Goal: Communication & Community: Connect with others

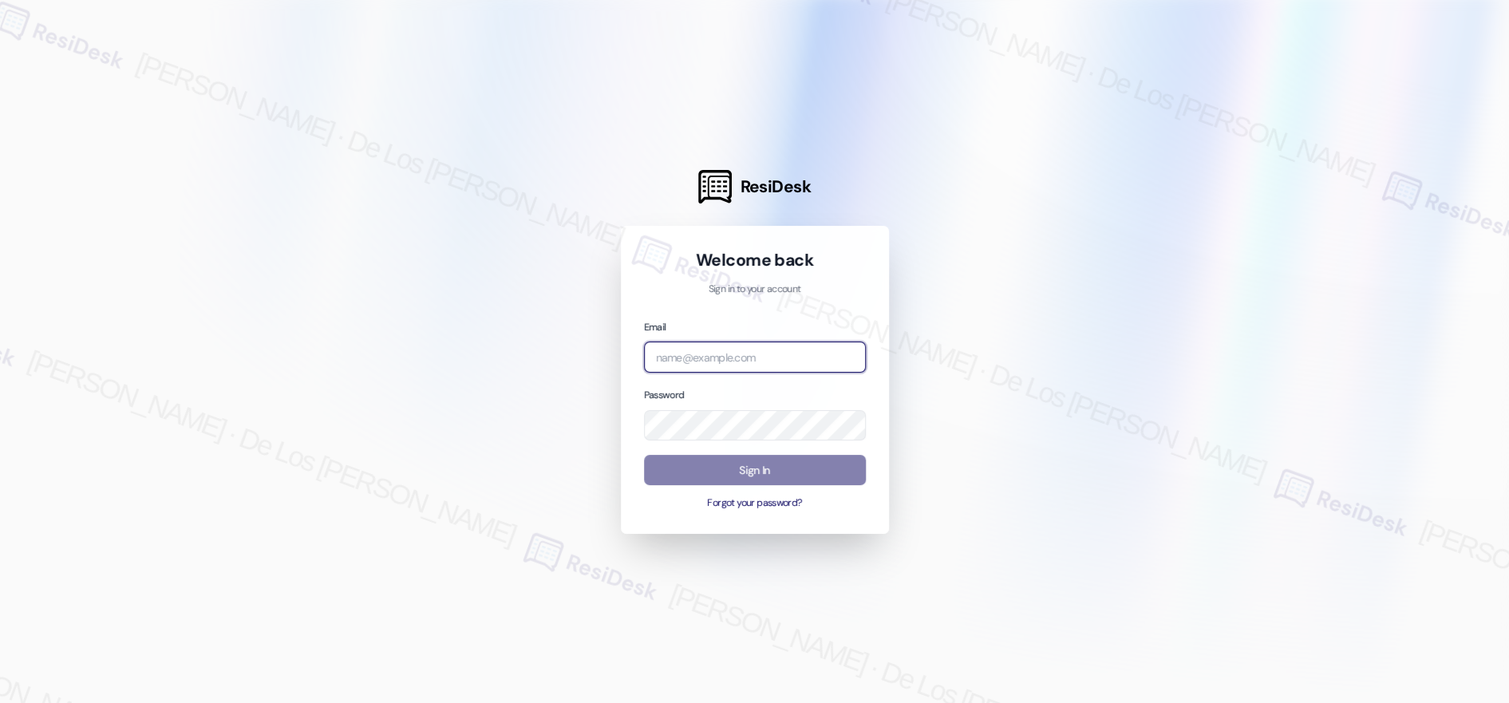
click at [785, 359] on input "email" at bounding box center [755, 357] width 222 height 31
type input "automated-surveys-orion_housing-[PERSON_NAME].[PERSON_NAME]@orion_[DOMAIN_NAME]"
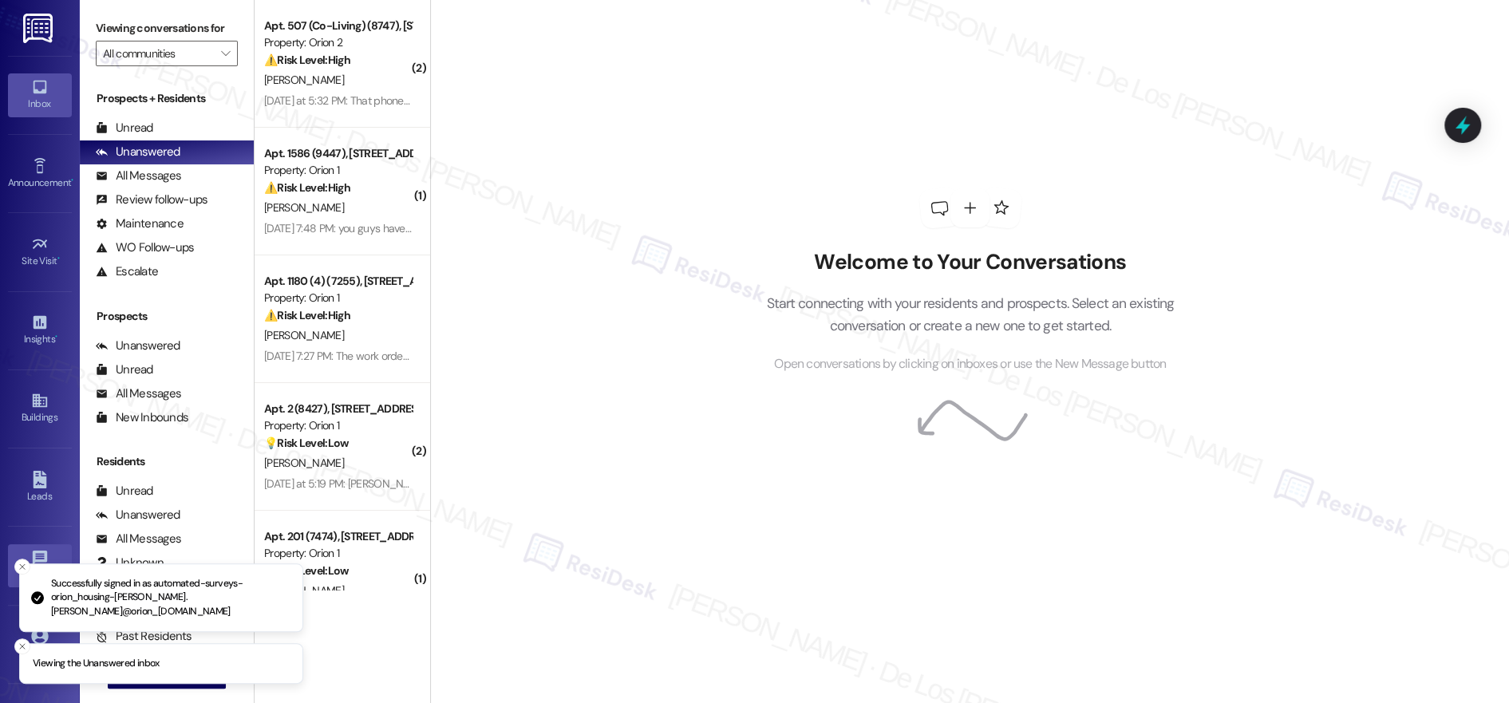
drag, startPoint x: 20, startPoint y: 645, endPoint x: 30, endPoint y: 564, distance: 82.0
click at [21, 643] on icon "Close toast" at bounding box center [23, 647] width 10 height 10
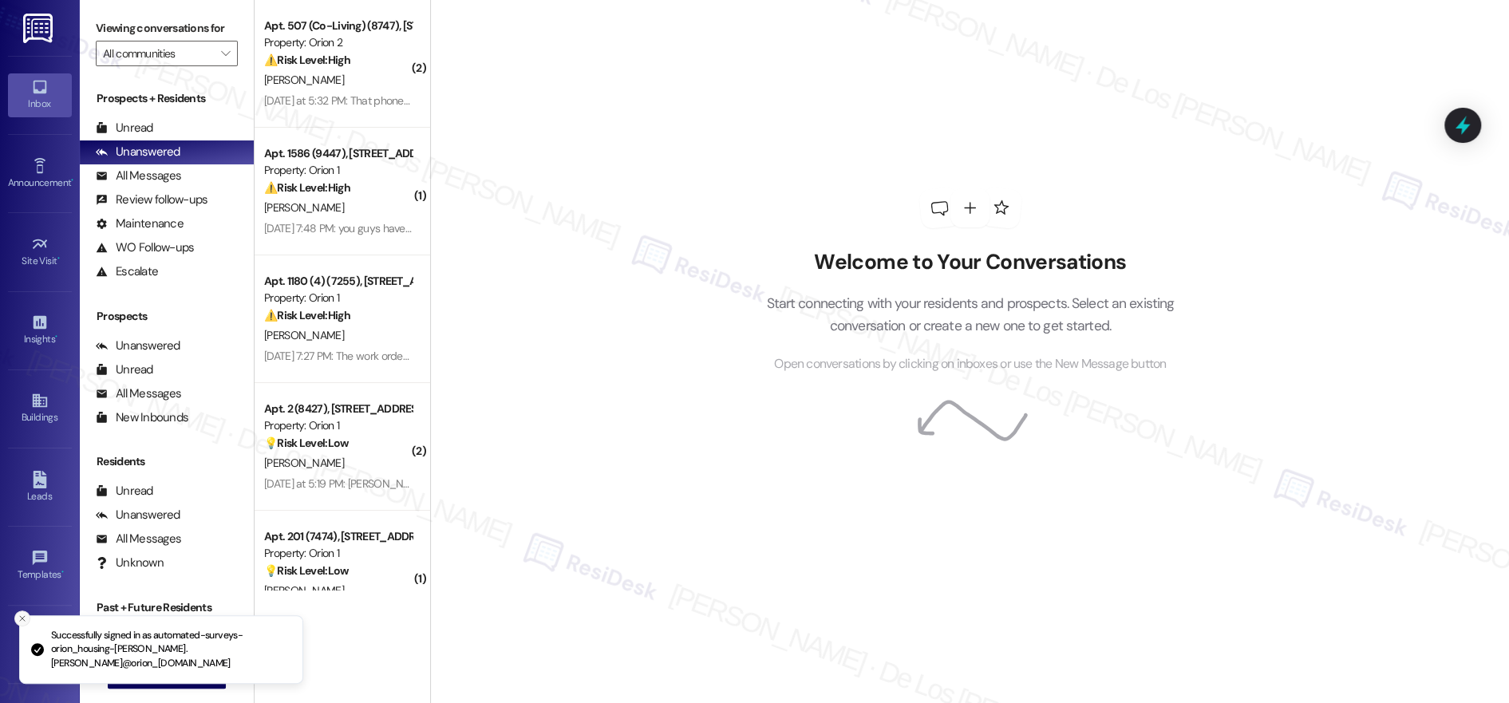
click at [23, 623] on icon "Close toast" at bounding box center [23, 619] width 10 height 10
click at [144, 675] on span "New Message" at bounding box center [176, 675] width 65 height 17
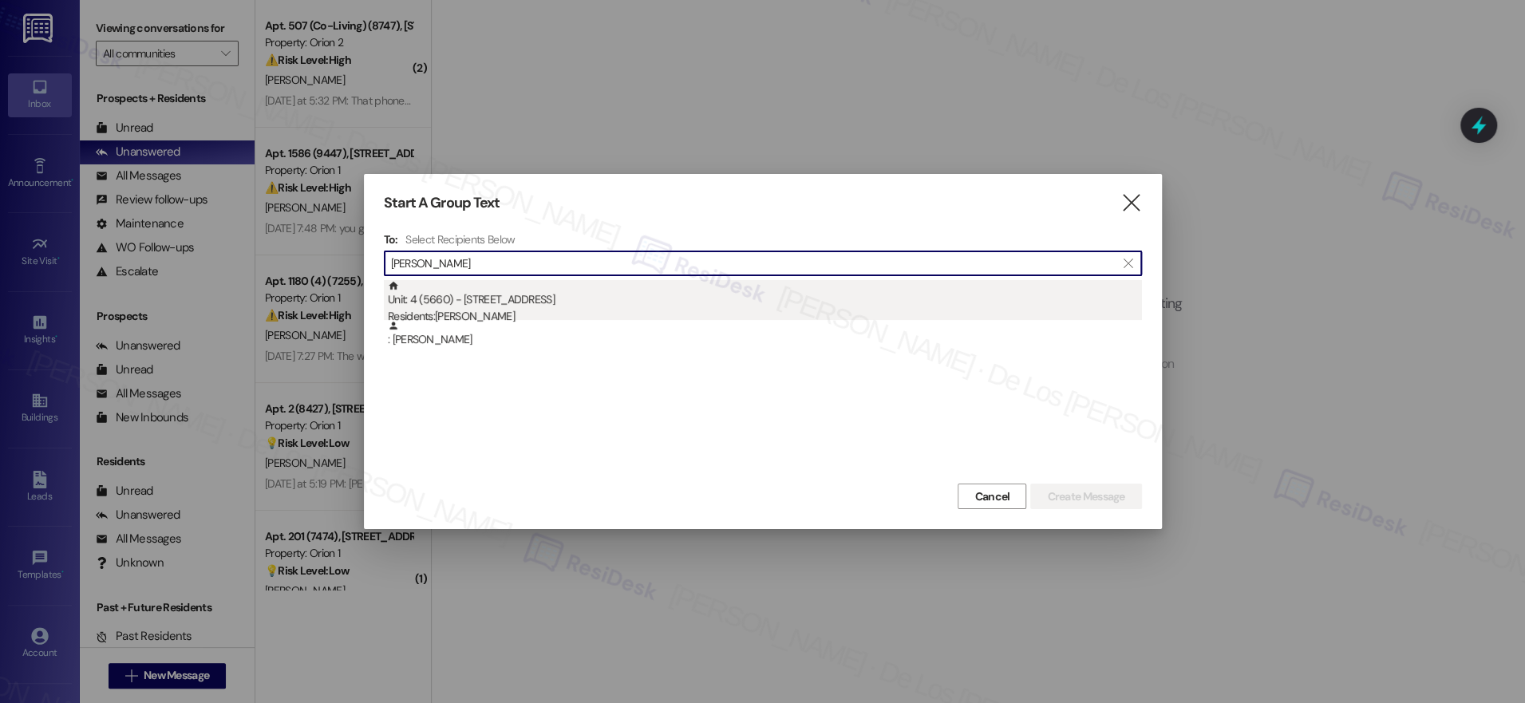
type input "[PERSON_NAME]"
click at [535, 310] on div "Residents: [PERSON_NAME]" at bounding box center [765, 316] width 754 height 17
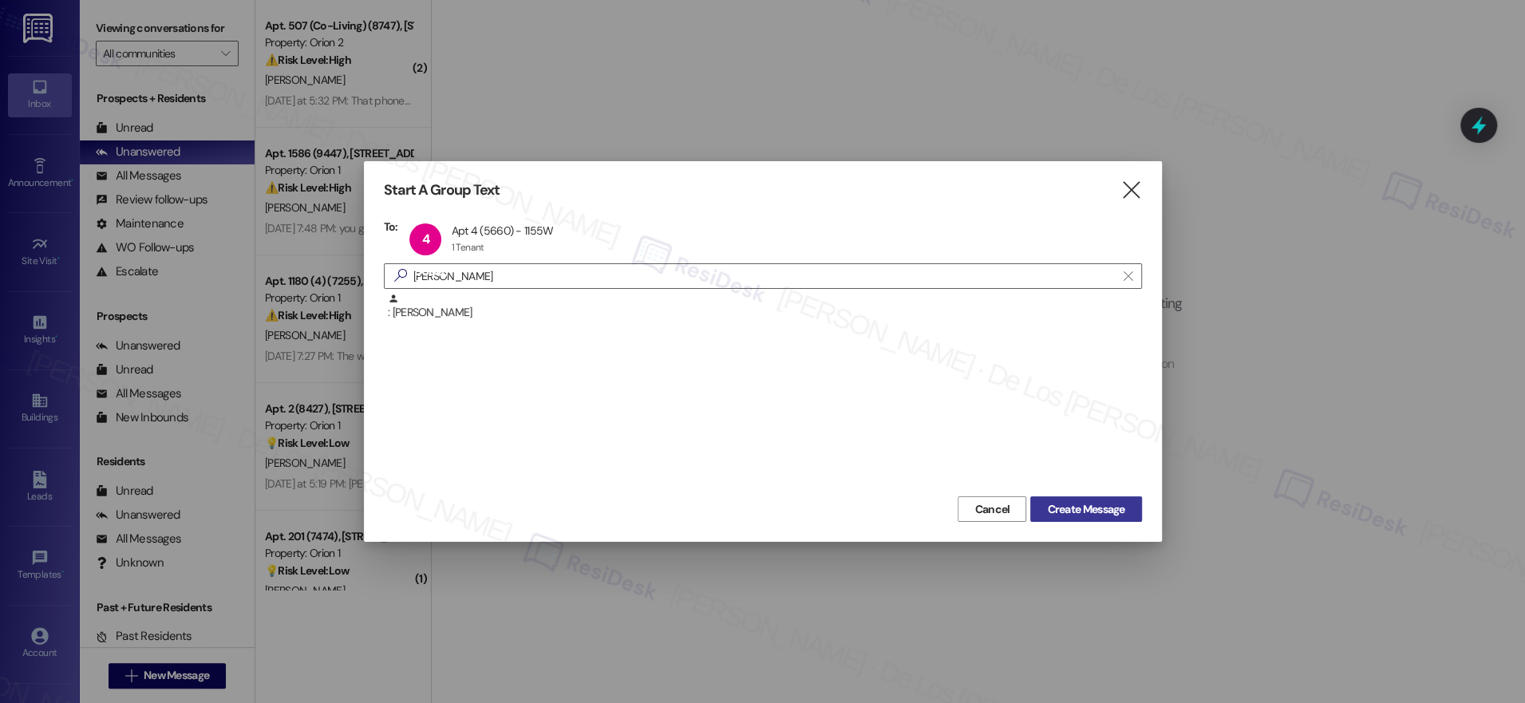
click at [1077, 501] on span "Create Message" at bounding box center [1085, 509] width 77 height 17
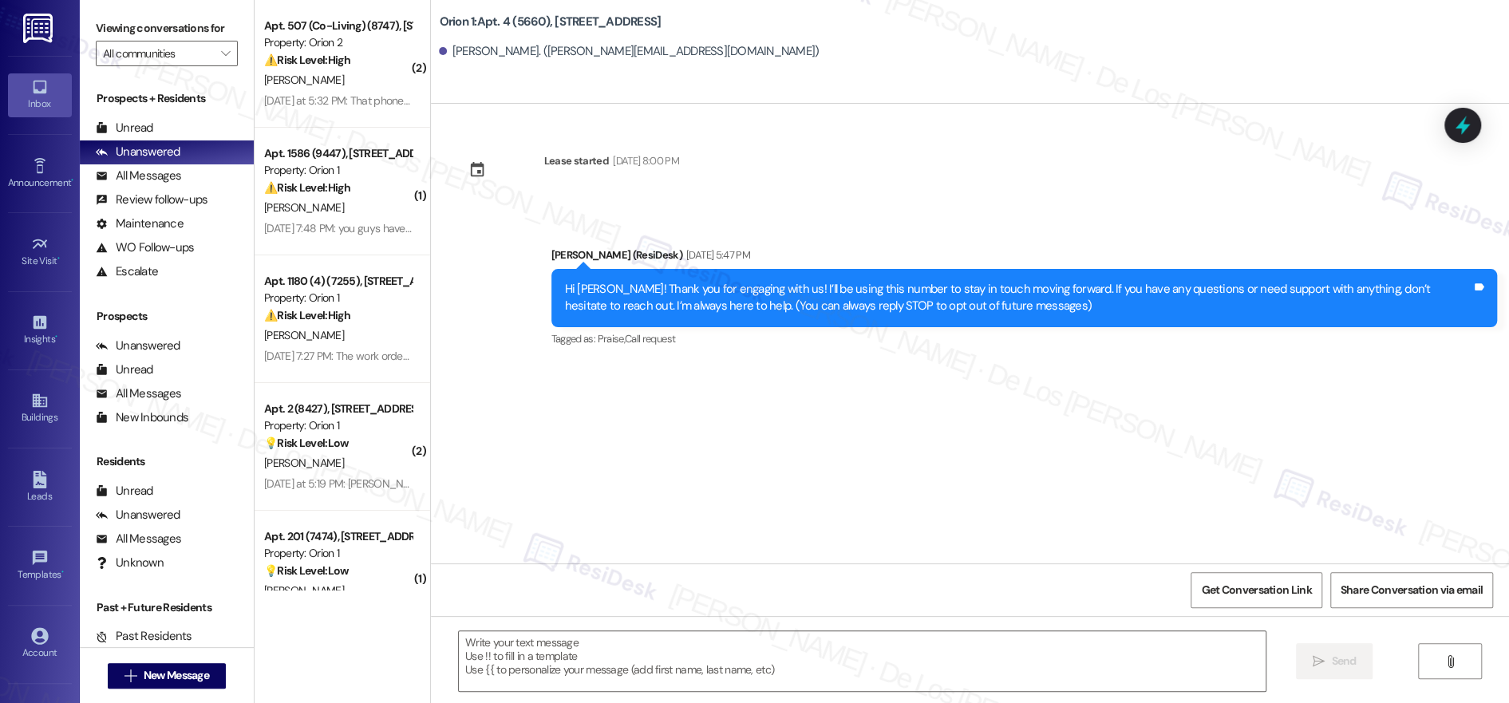
type textarea "Fetching suggested responses. Please feel free to read through the conversation…"
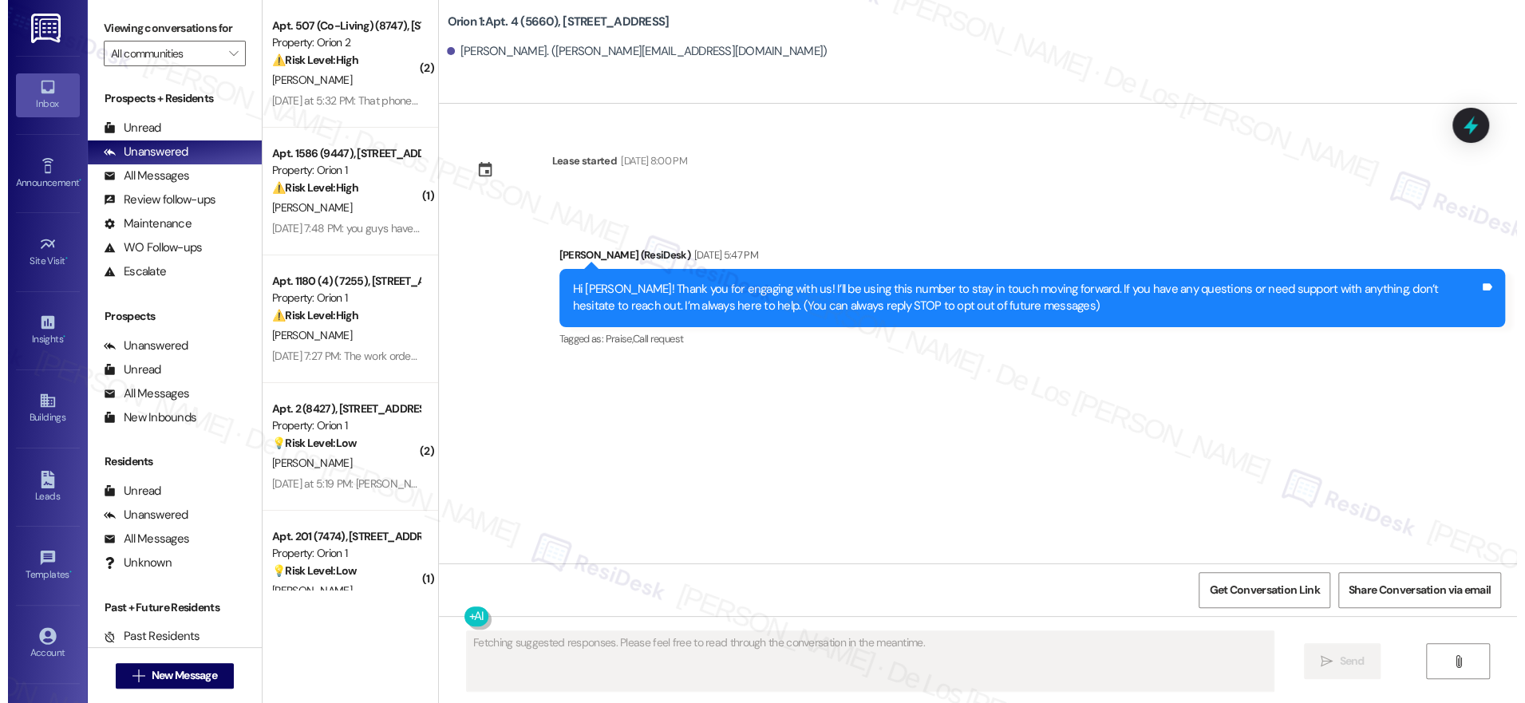
scroll to position [1, 0]
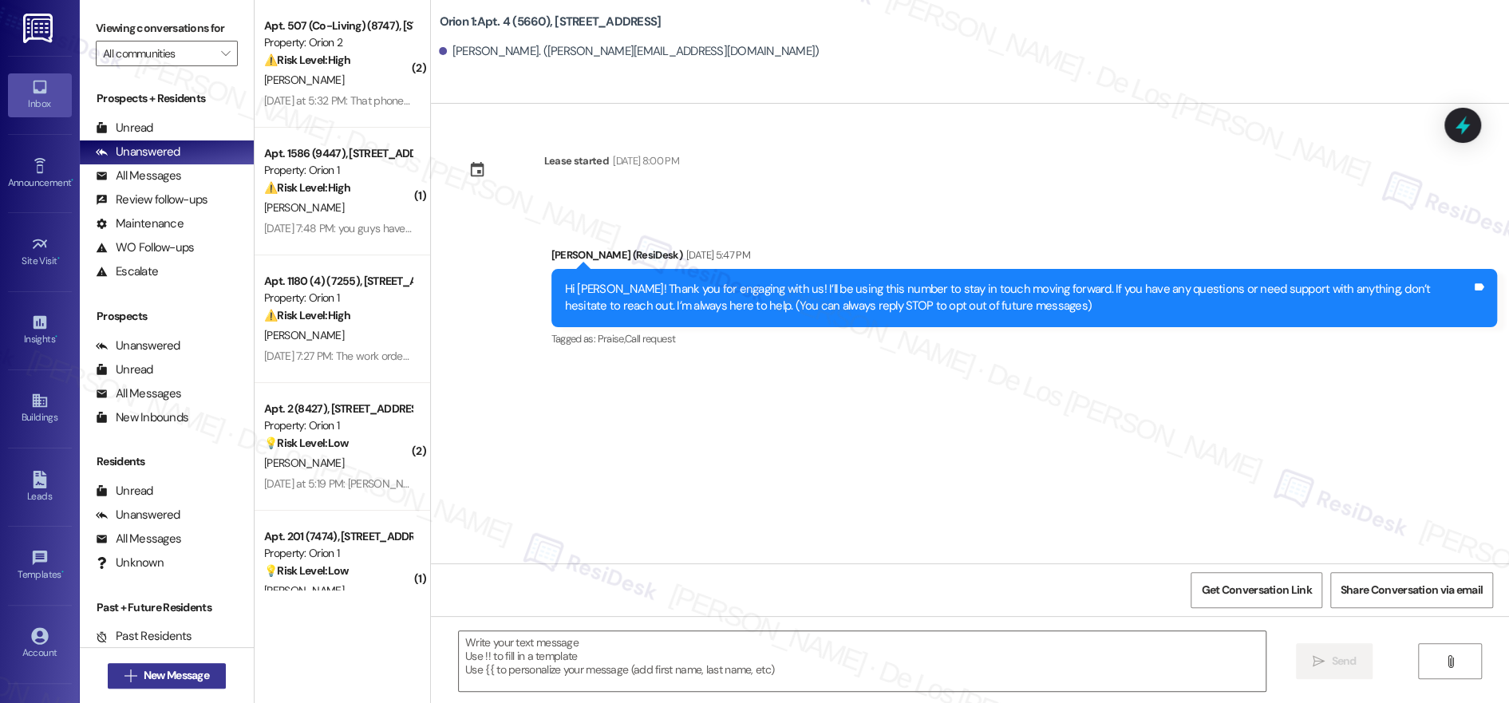
click at [184, 671] on span "New Message" at bounding box center [176, 675] width 65 height 17
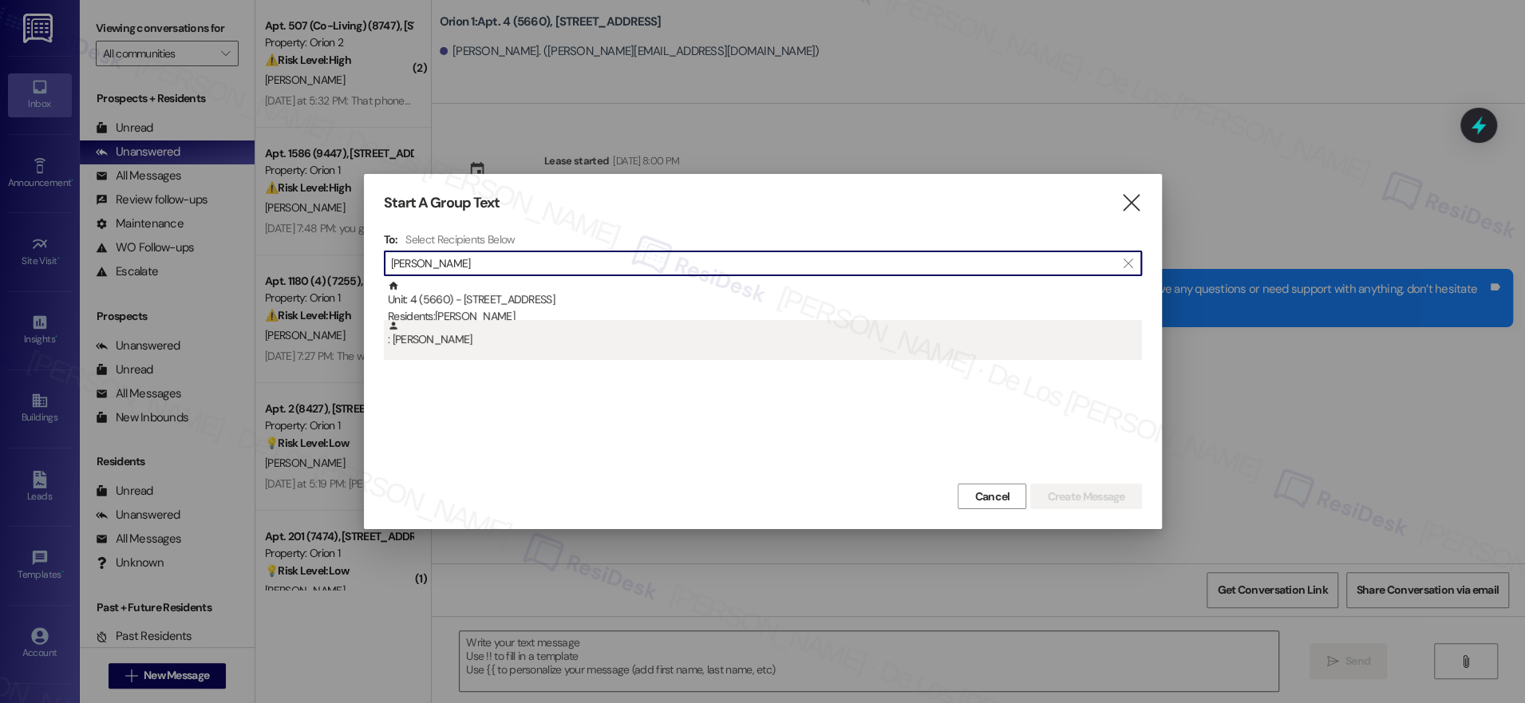
type input "[PERSON_NAME]"
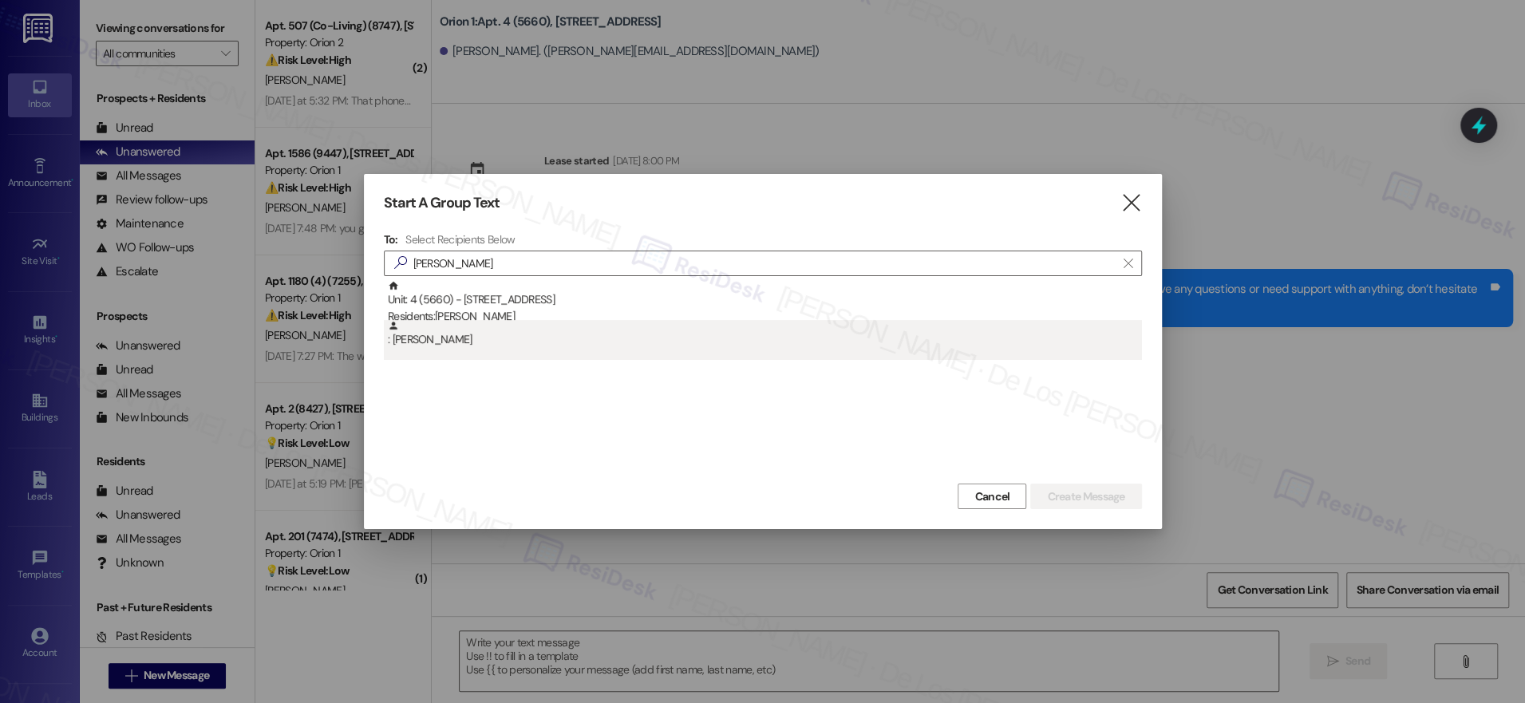
click at [480, 341] on div ": [PERSON_NAME]" at bounding box center [765, 334] width 754 height 28
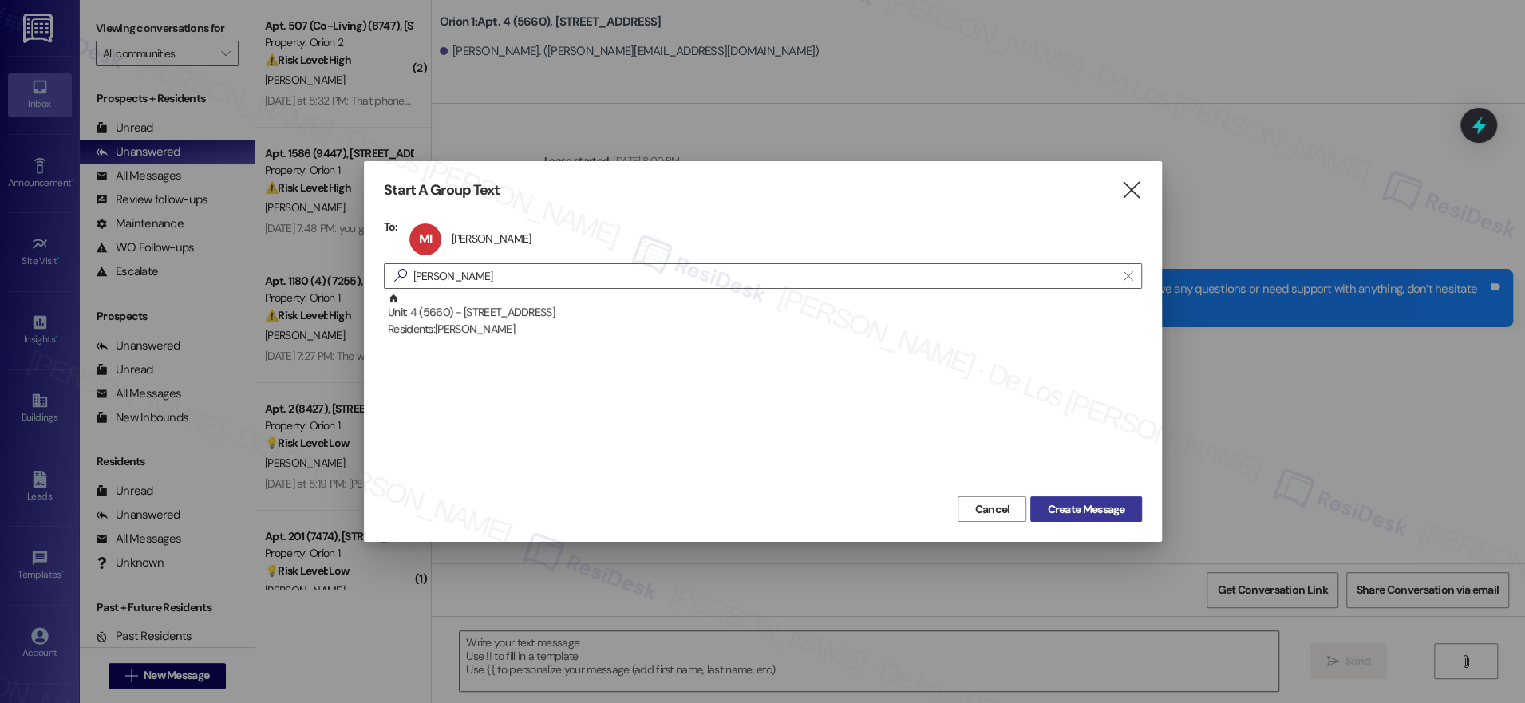
click at [1080, 508] on span "Create Message" at bounding box center [1085, 509] width 77 height 17
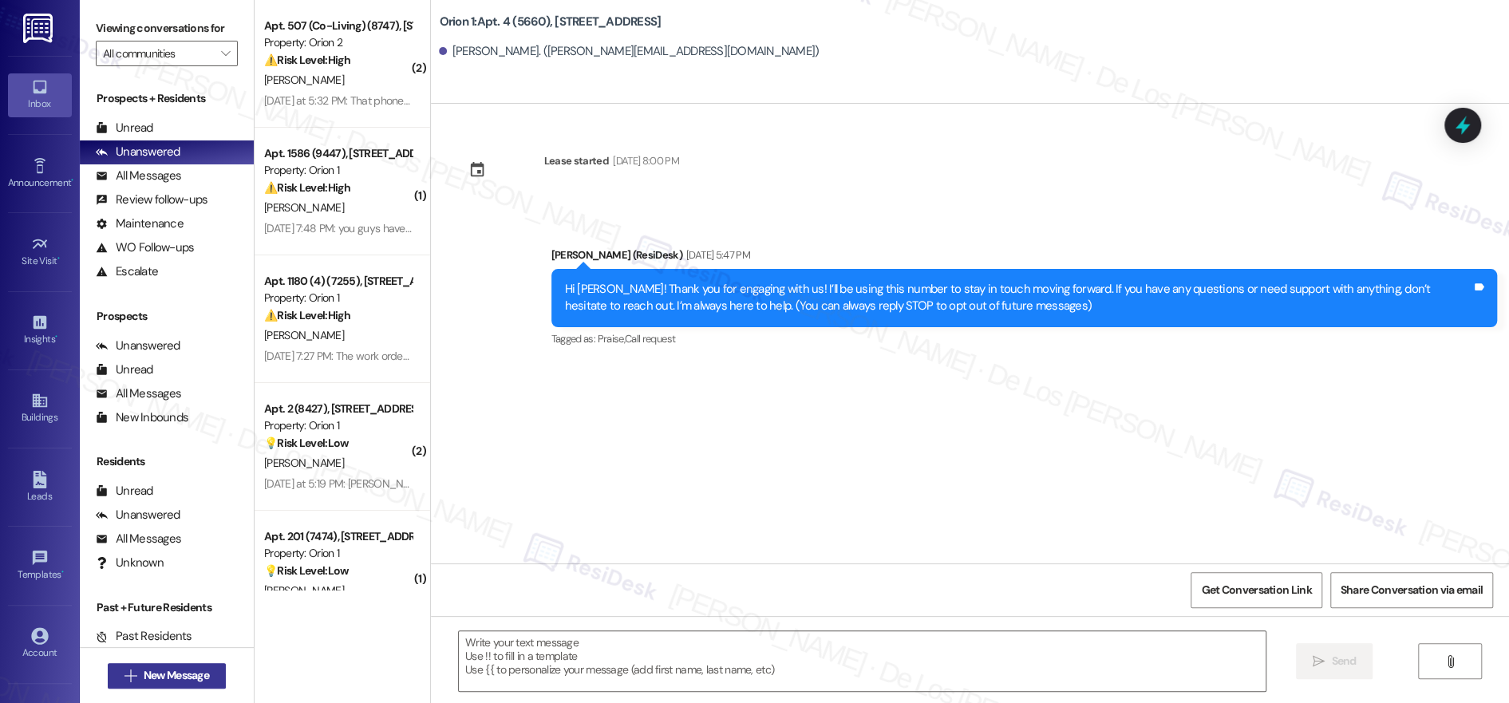
click at [168, 672] on span "New Message" at bounding box center [176, 675] width 65 height 17
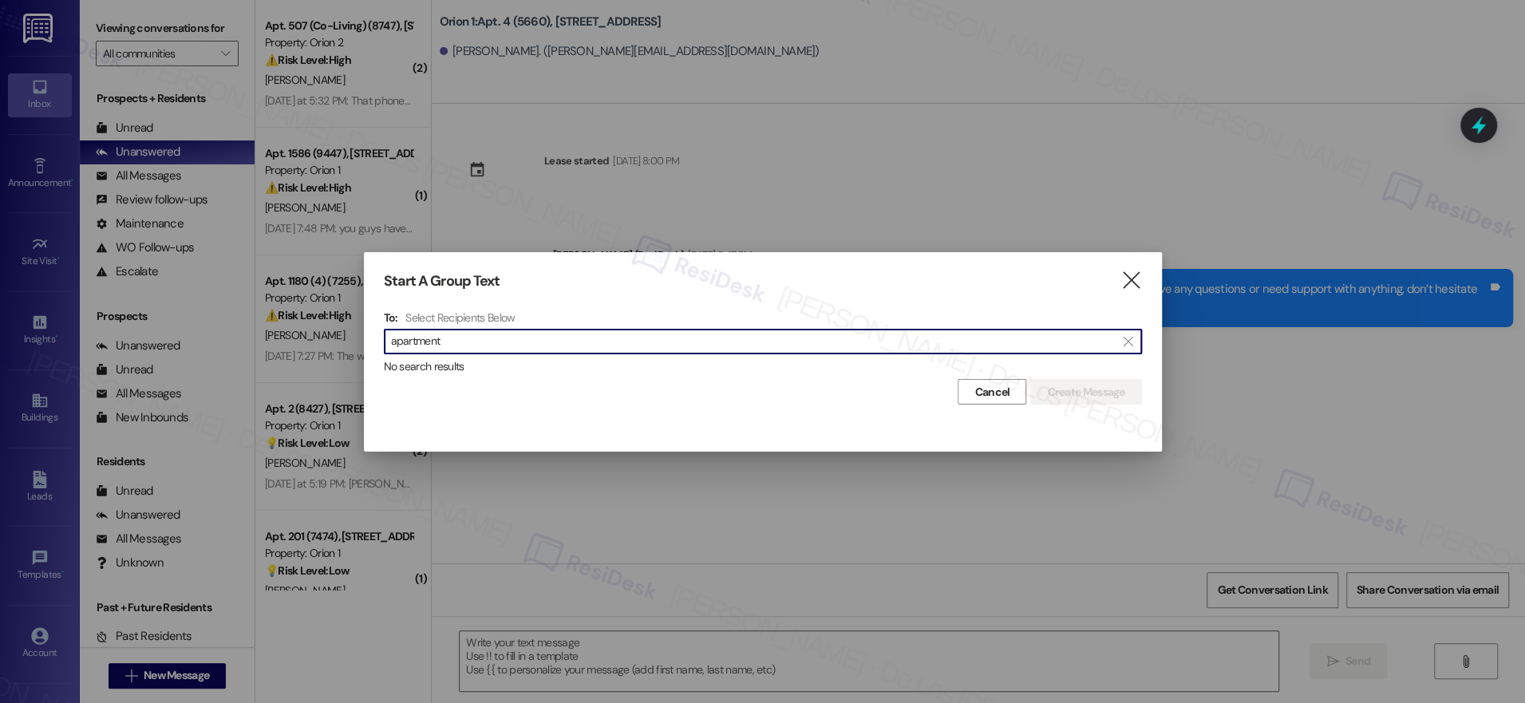
type input "apartment 4"
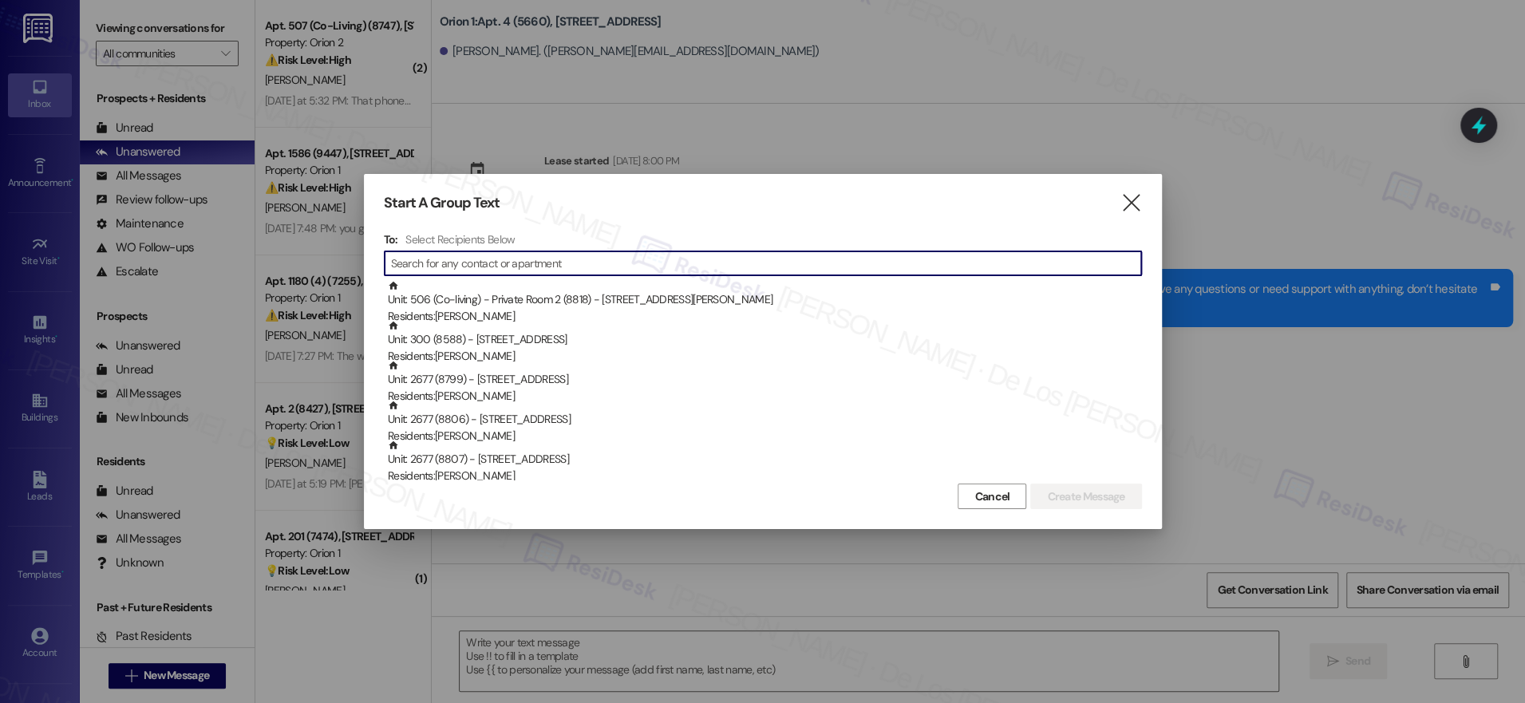
type input "4"
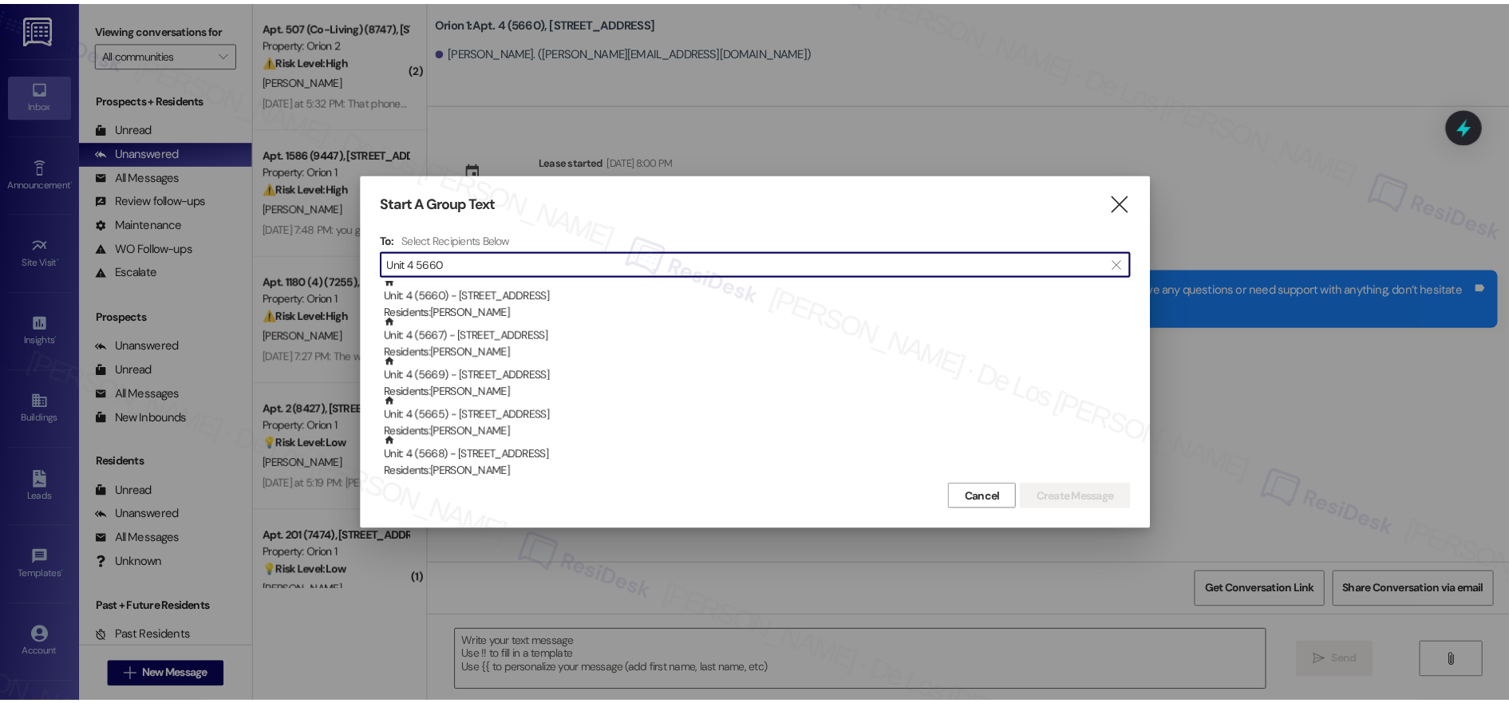
scroll to position [0, 0]
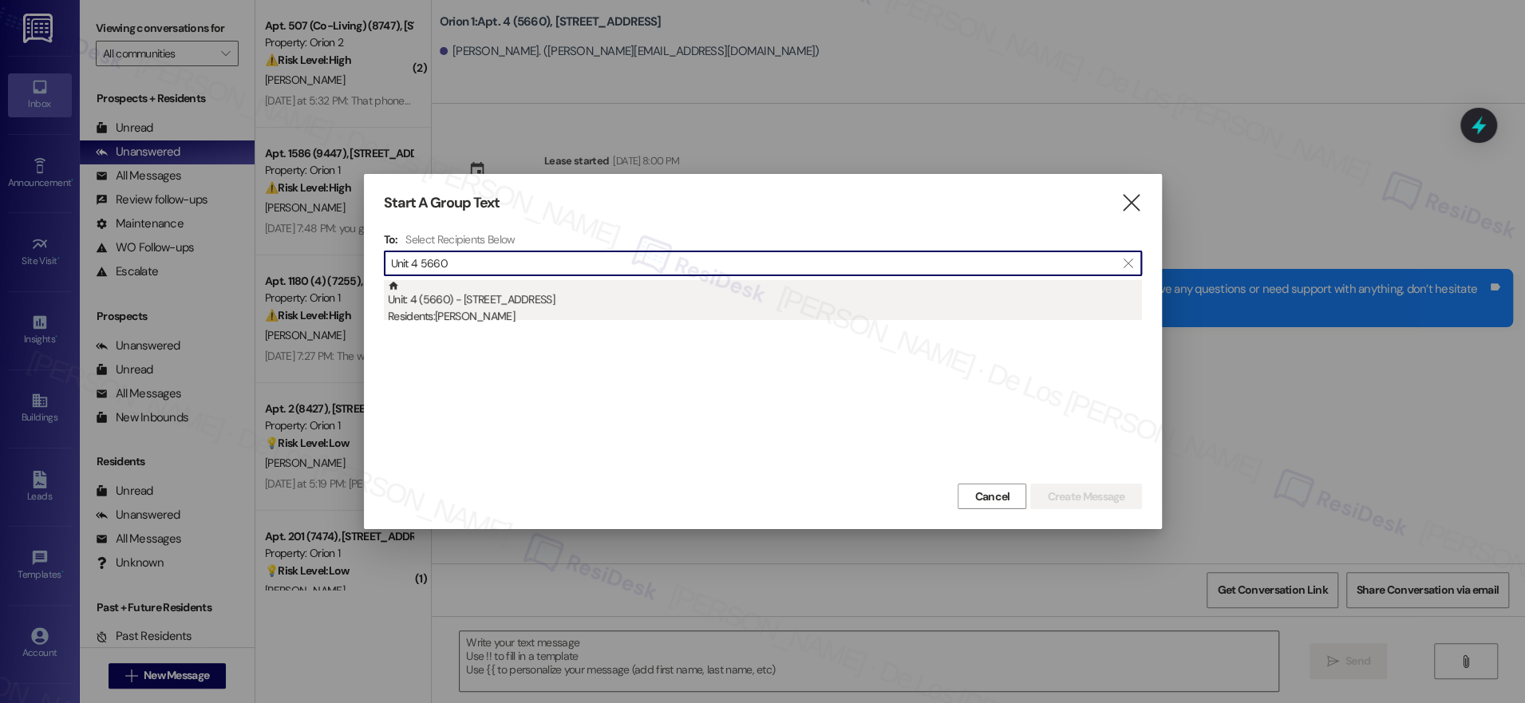
type input "Unit 4 5660"
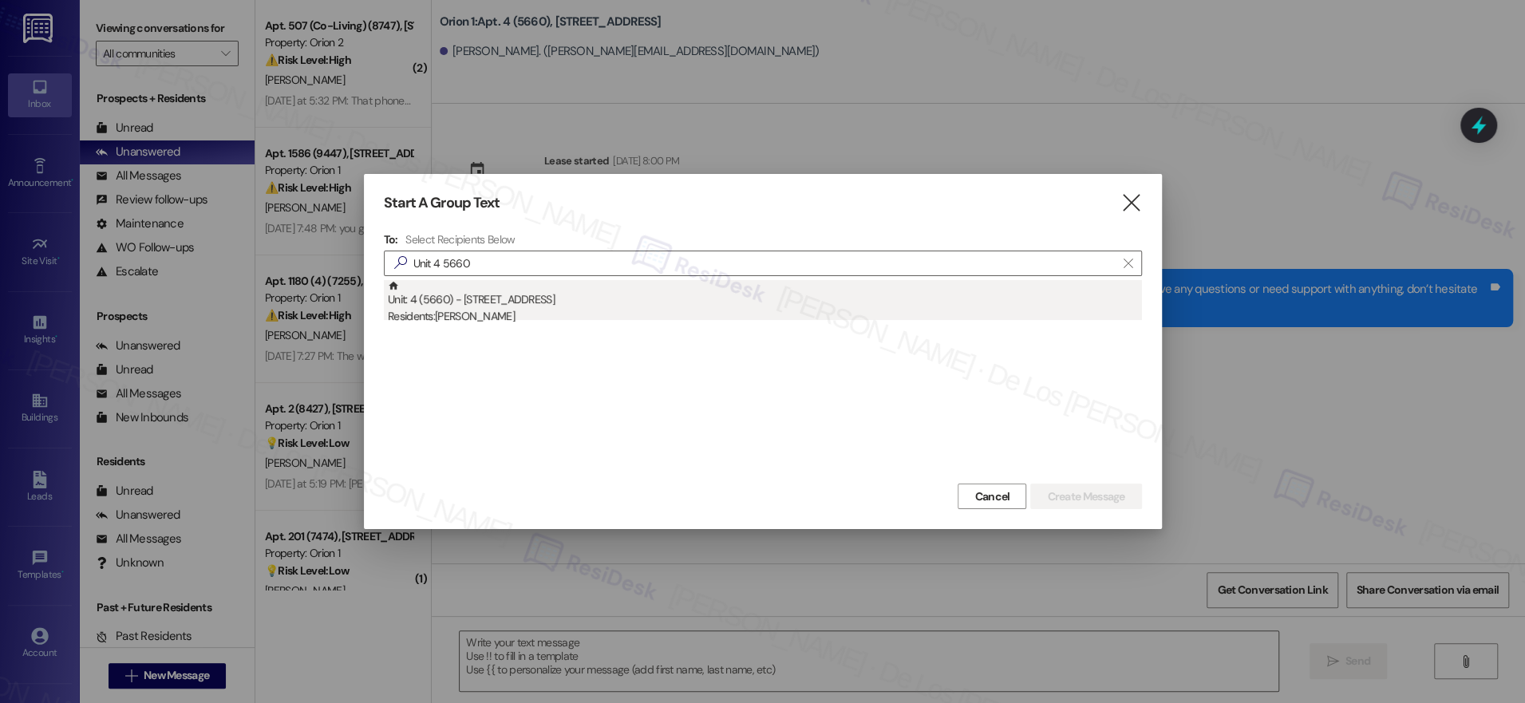
click at [564, 313] on div "Residents: [PERSON_NAME]" at bounding box center [765, 316] width 754 height 17
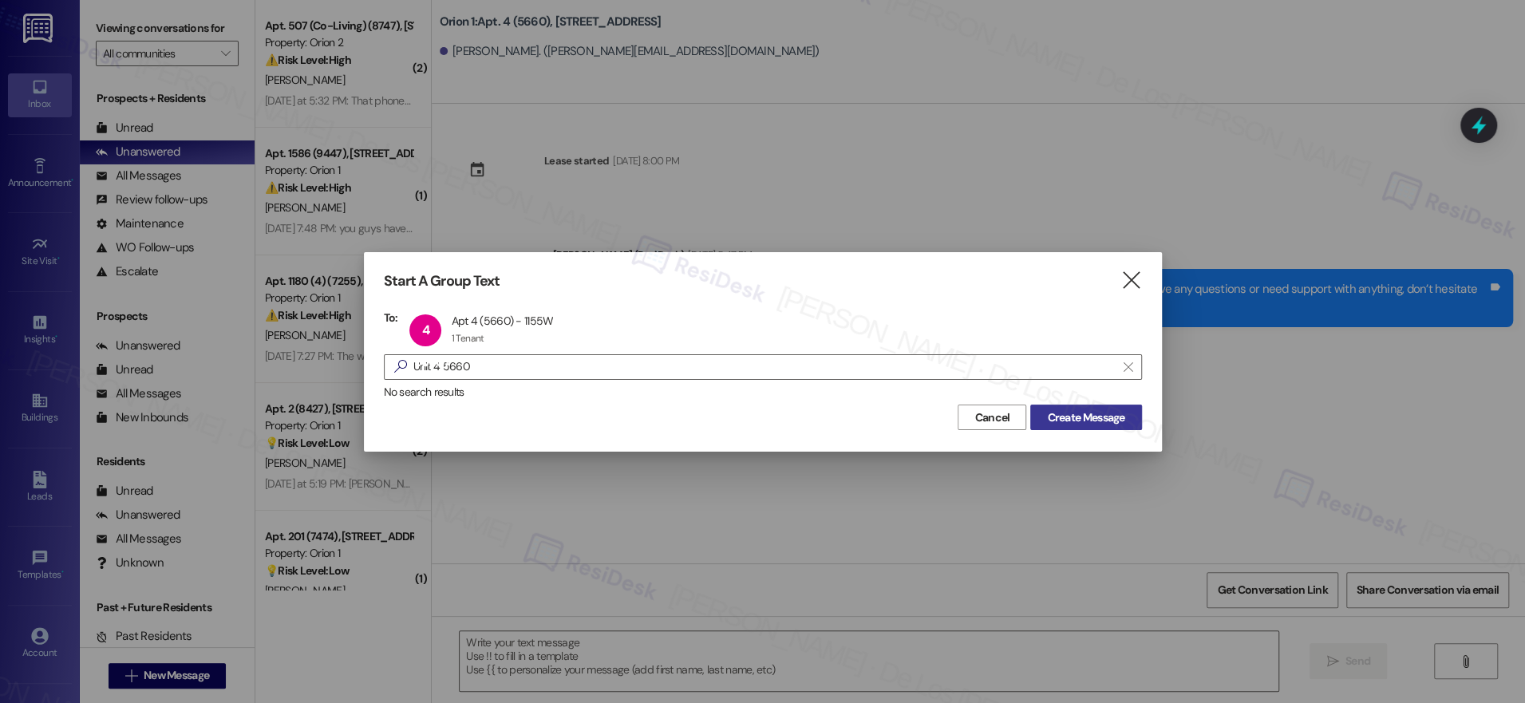
click at [1074, 423] on span "Create Message" at bounding box center [1085, 417] width 77 height 17
